Goal: Information Seeking & Learning: Learn about a topic

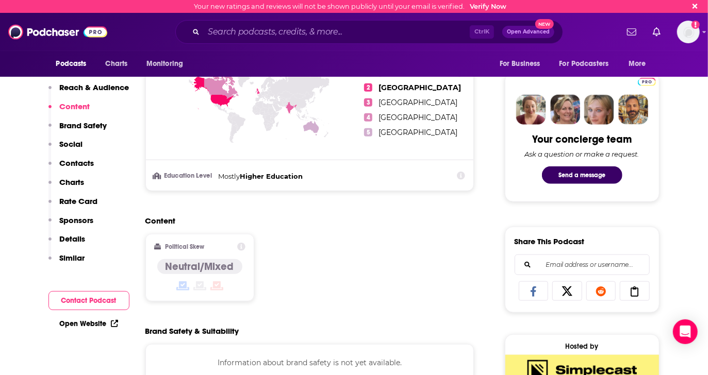
scroll to position [745, 0]
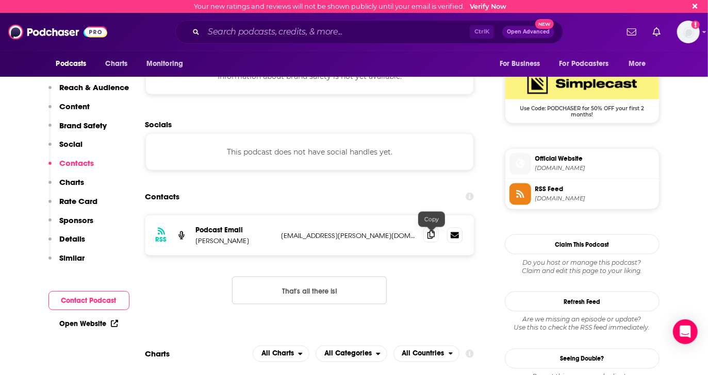
click at [431, 237] on icon at bounding box center [431, 235] width 7 height 8
drag, startPoint x: 23, startPoint y: 356, endPoint x: 55, endPoint y: 325, distance: 44.9
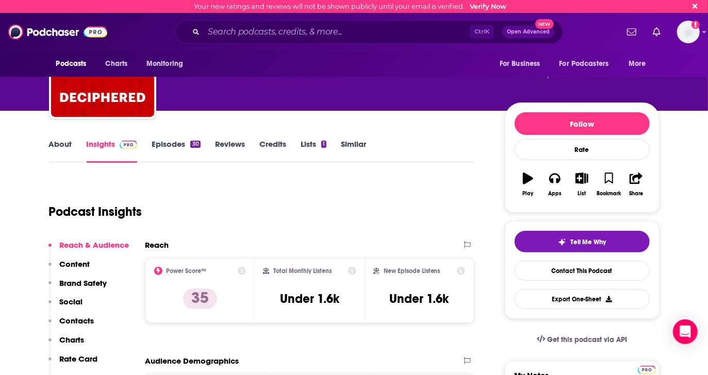
scroll to position [0, 0]
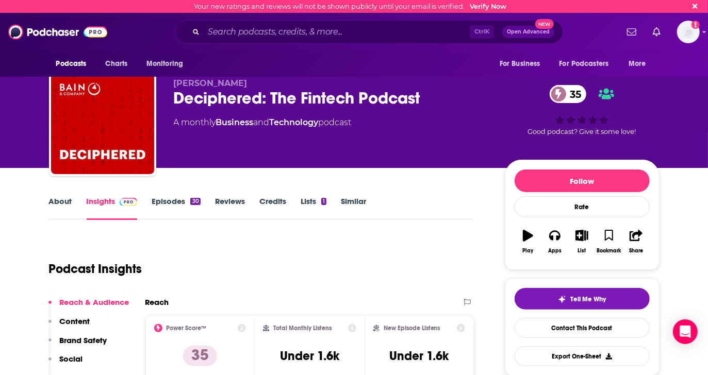
click at [56, 201] on link "About" at bounding box center [60, 209] width 23 height 24
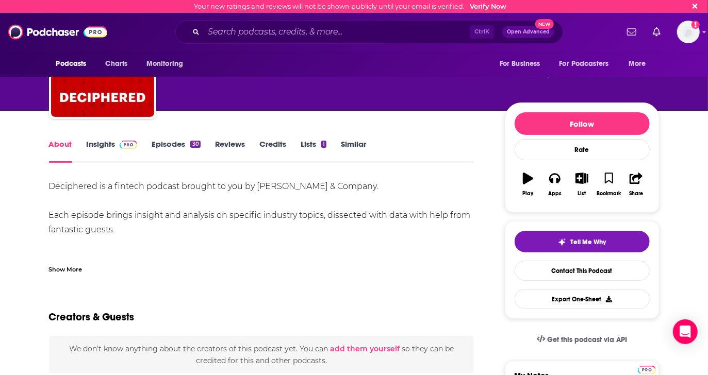
click at [66, 264] on div "Show More" at bounding box center [66, 269] width 34 height 10
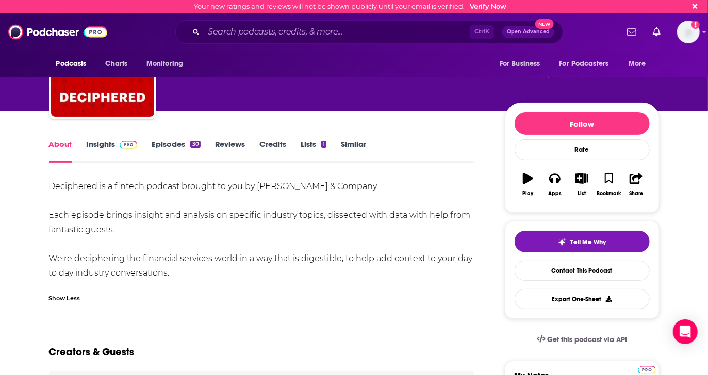
click at [173, 144] on link "Episodes 30" at bounding box center [176, 151] width 48 height 24
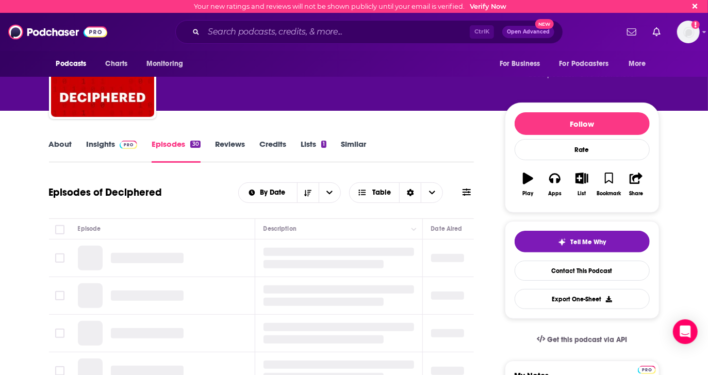
scroll to position [115, 0]
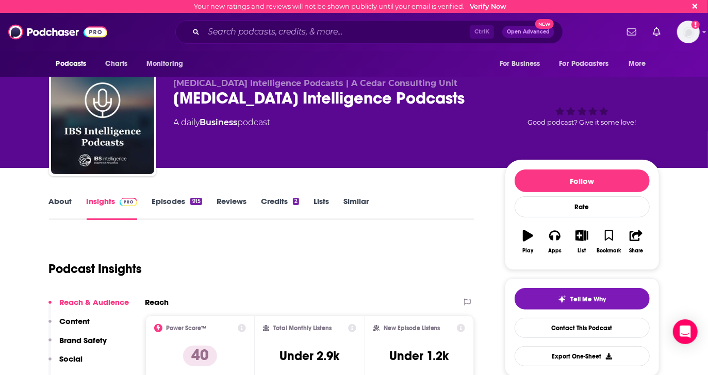
drag, startPoint x: 9, startPoint y: 318, endPoint x: 24, endPoint y: 305, distance: 19.4
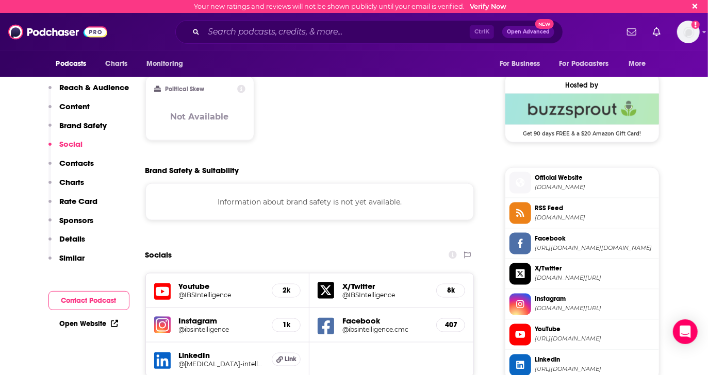
scroll to position [917, 0]
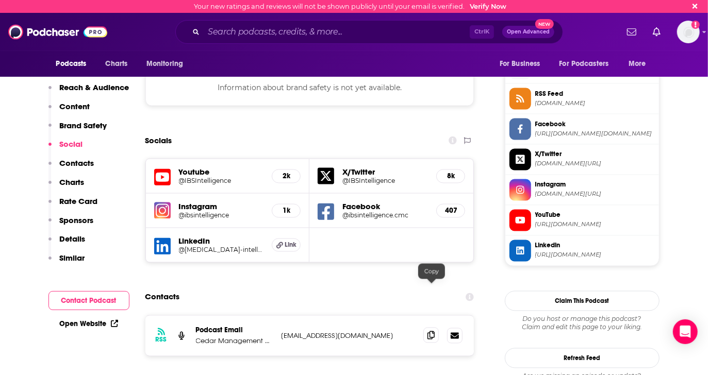
click at [430, 332] on icon at bounding box center [431, 336] width 7 height 8
click at [193, 337] on div "RSS Podcast Email Cedar Management Consulting International socialmedia@ibsinte…" at bounding box center [309, 369] width 329 height 106
click at [192, 327] on div "RSS Podcast Email Cedar Management Consulting International socialmedia@ibsinte…" at bounding box center [309, 369] width 329 height 106
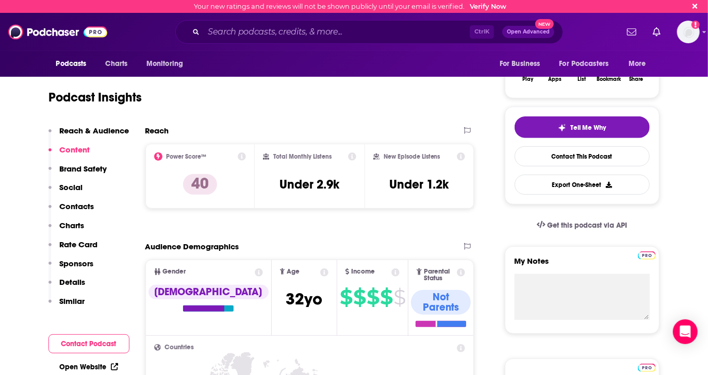
scroll to position [0, 0]
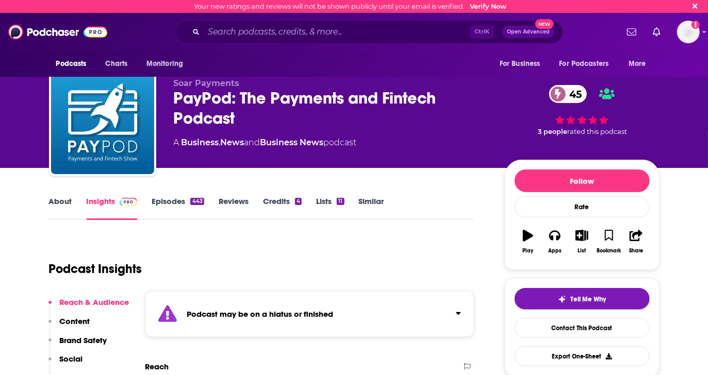
click at [178, 201] on link "Episodes 443" at bounding box center [178, 209] width 52 height 24
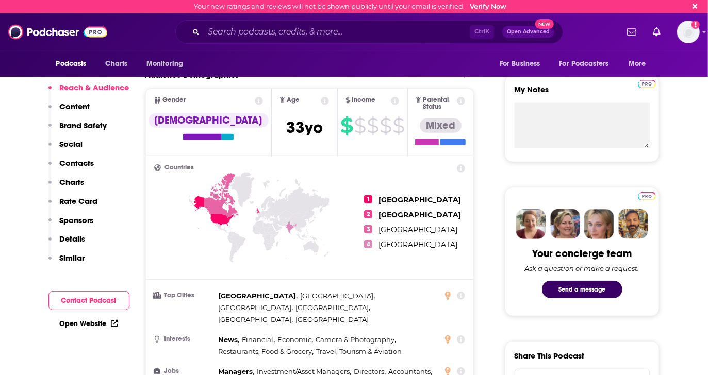
scroll to position [57, 0]
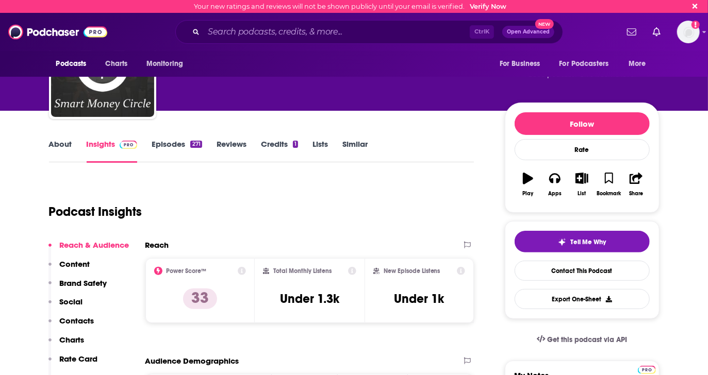
click at [59, 142] on link "About" at bounding box center [60, 151] width 23 height 24
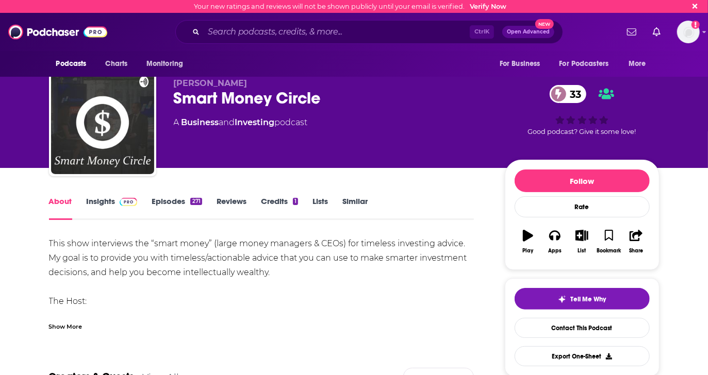
click at [73, 328] on div "Show More" at bounding box center [66, 326] width 34 height 10
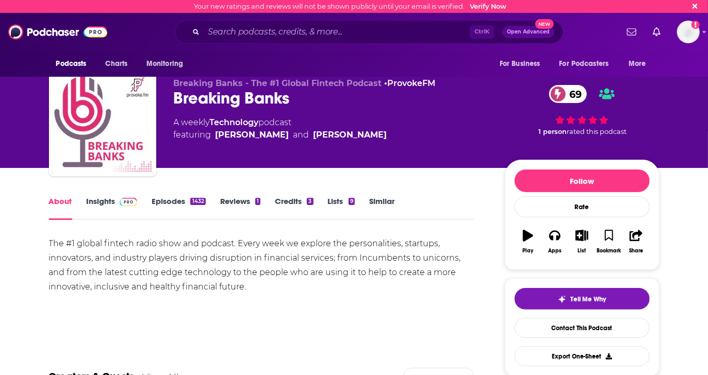
click at [106, 201] on link "Insights" at bounding box center [112, 209] width 51 height 24
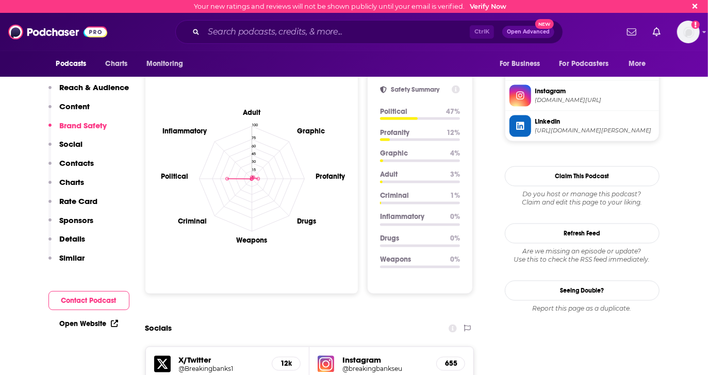
scroll to position [1146, 0]
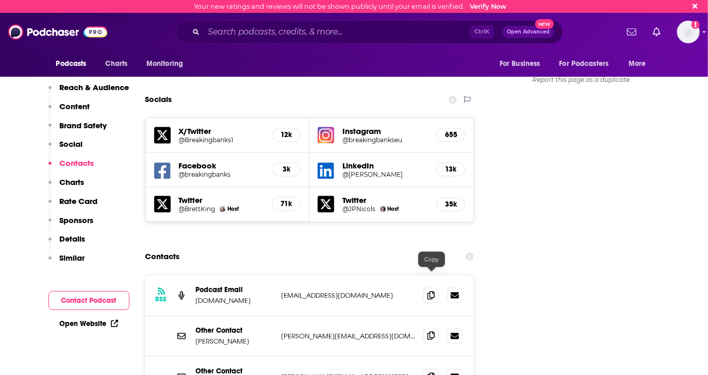
click at [426, 328] on span at bounding box center [430, 335] width 15 height 15
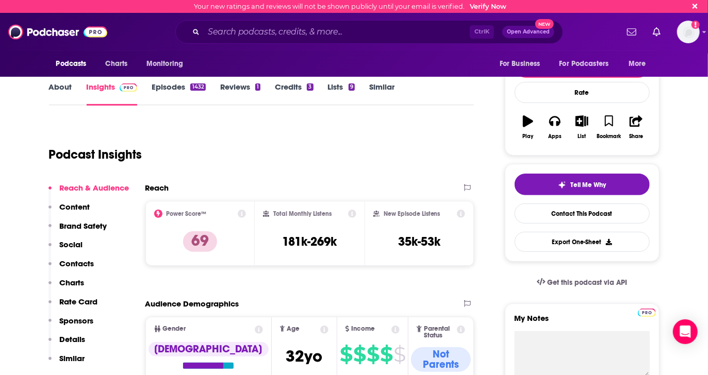
scroll to position [0, 0]
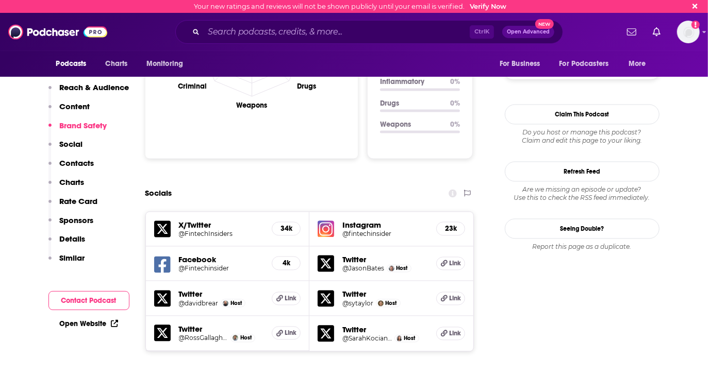
scroll to position [1203, 0]
